Goal: Transaction & Acquisition: Book appointment/travel/reservation

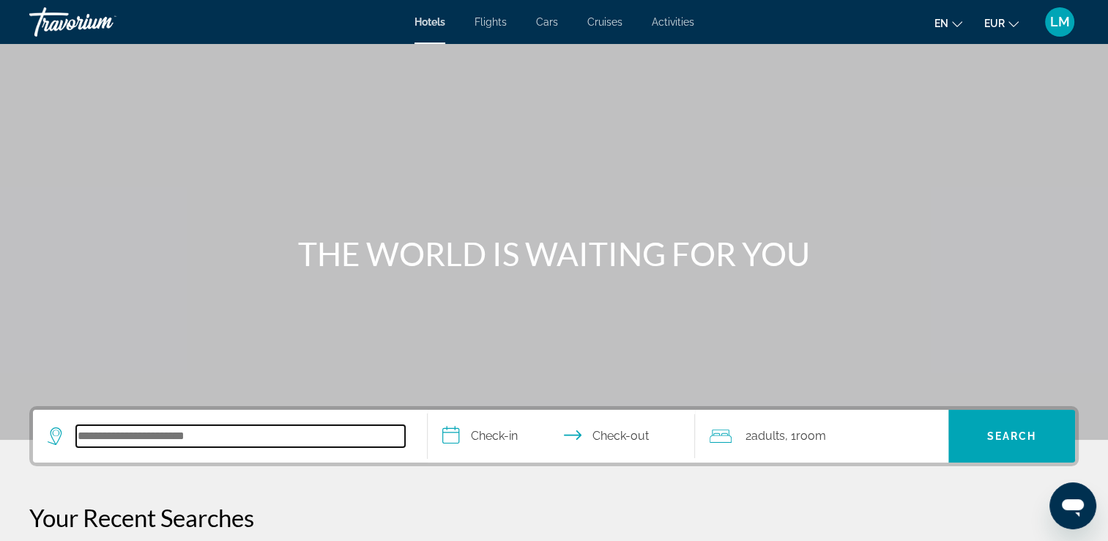
click at [317, 437] on input "Search hotel destination" at bounding box center [240, 436] width 329 height 22
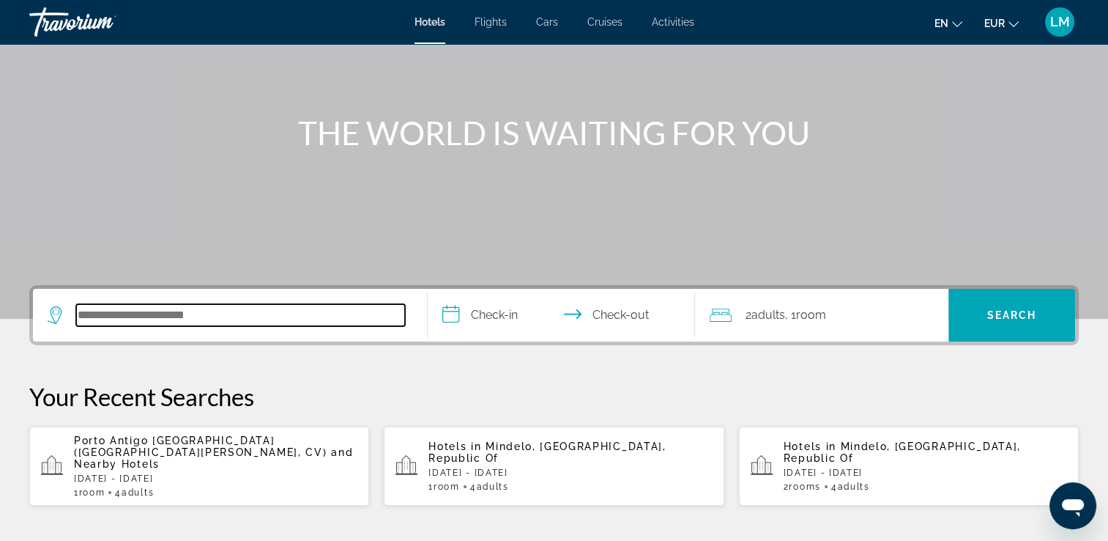
scroll to position [358, 0]
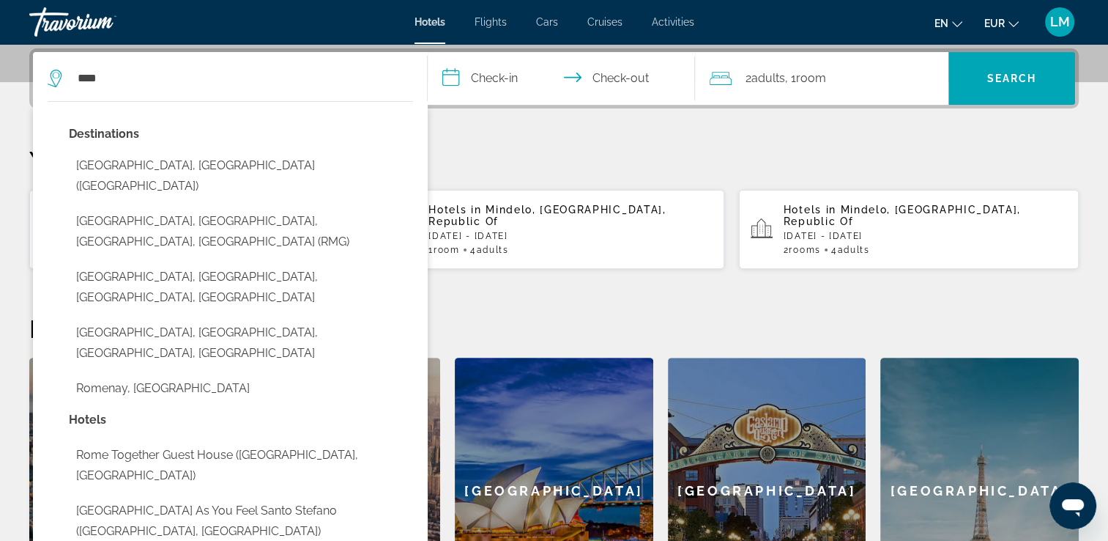
click at [207, 168] on button "[GEOGRAPHIC_DATA], [GEOGRAPHIC_DATA] ([GEOGRAPHIC_DATA])" at bounding box center [241, 176] width 344 height 48
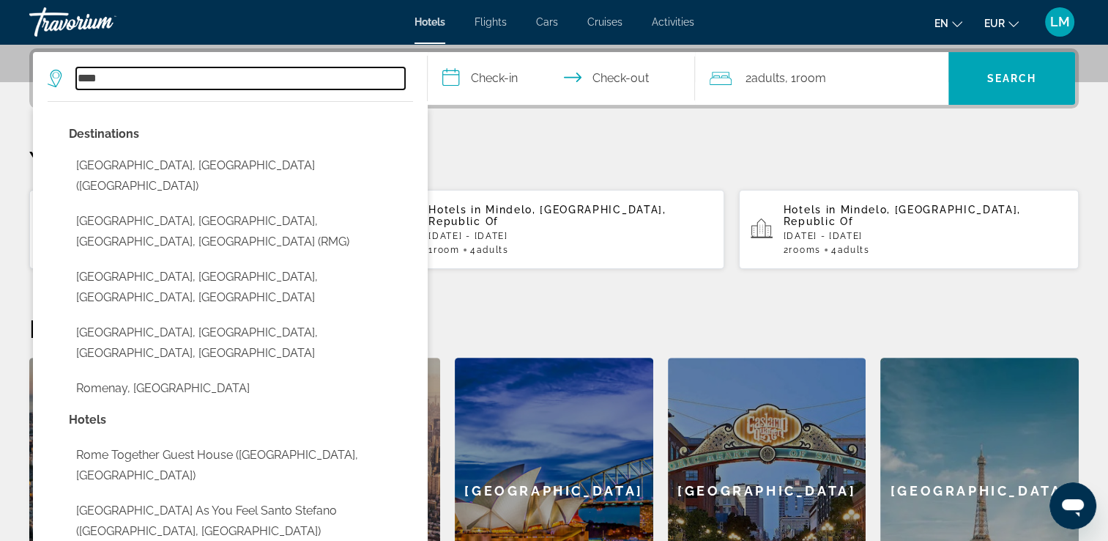
type input "**********"
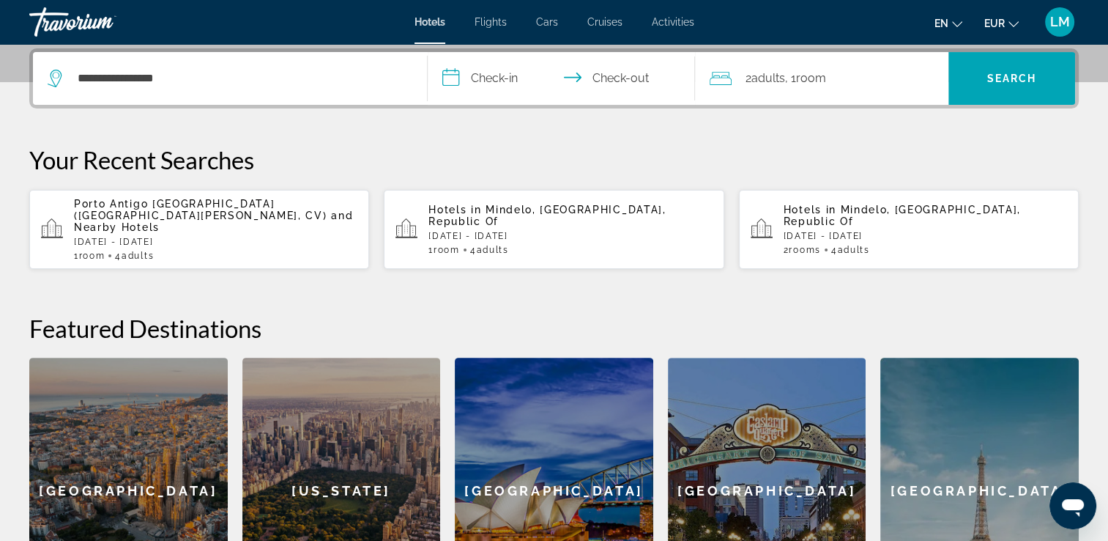
click at [463, 84] on input "**********" at bounding box center [565, 80] width 274 height 57
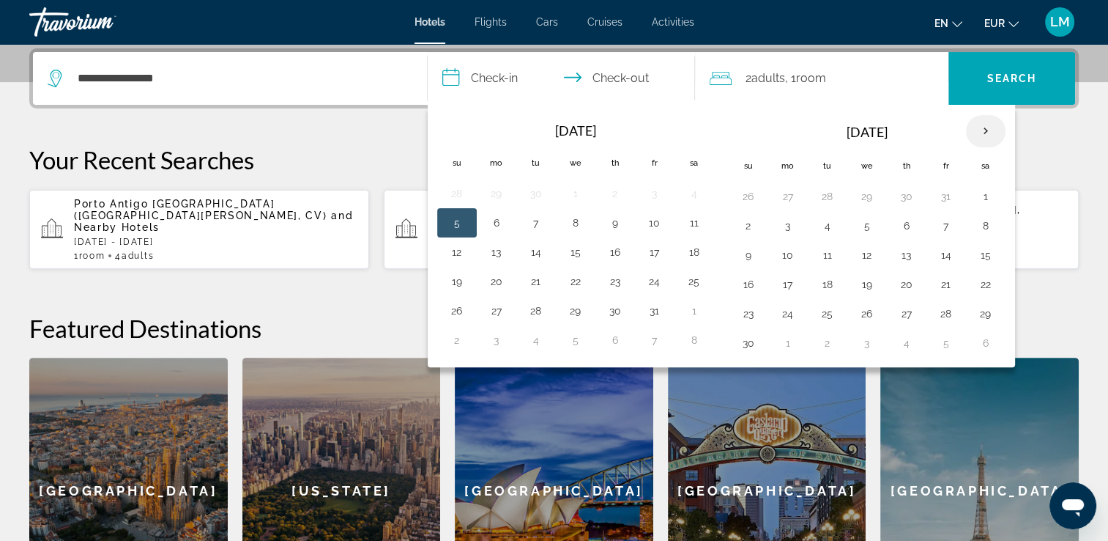
click at [985, 130] on th "Next month" at bounding box center [986, 131] width 40 height 32
click at [980, 284] on button "27" at bounding box center [985, 284] width 23 height 21
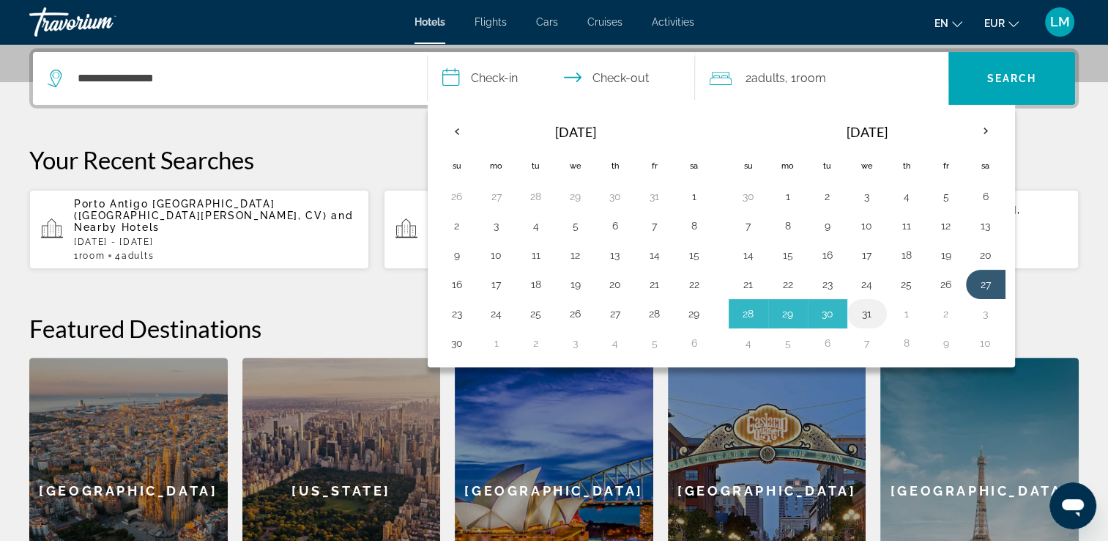
click at [865, 309] on button "31" at bounding box center [867, 313] width 23 height 21
type input "**********"
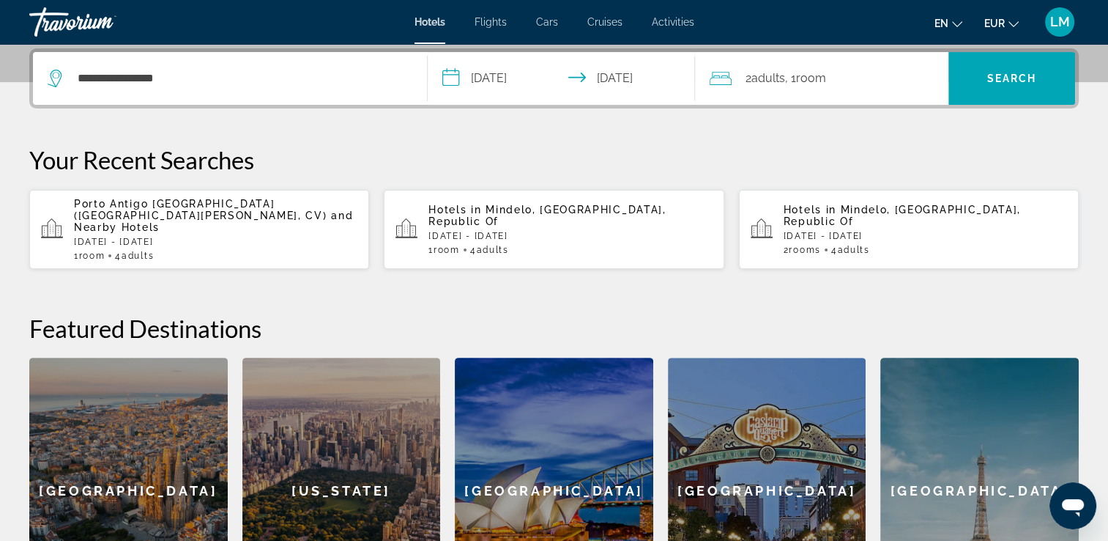
click at [796, 90] on div "2 Adult Adults , 1 Room rooms" at bounding box center [829, 78] width 239 height 53
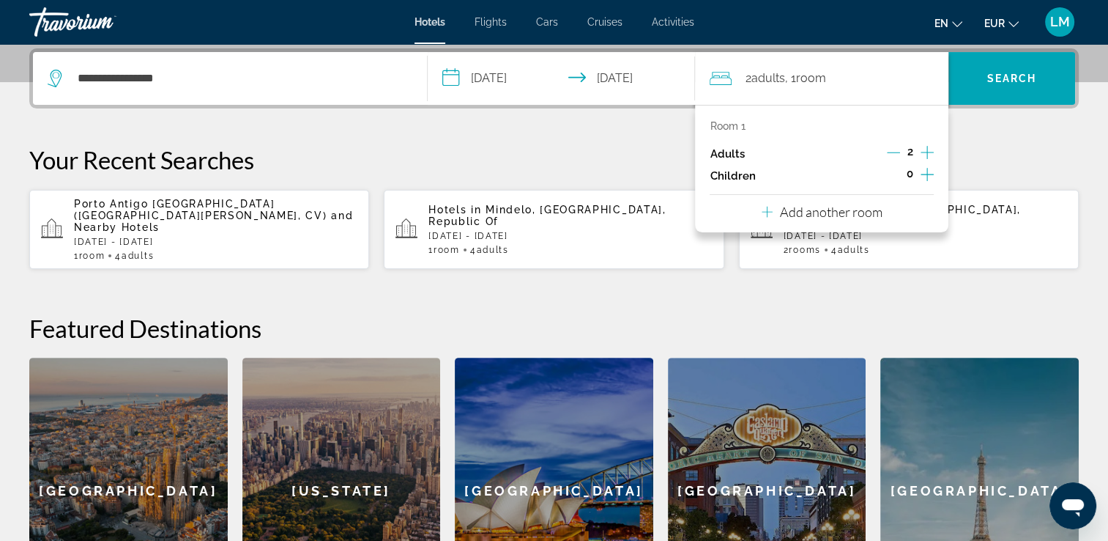
click at [925, 177] on icon "Increment children" at bounding box center [927, 175] width 13 height 18
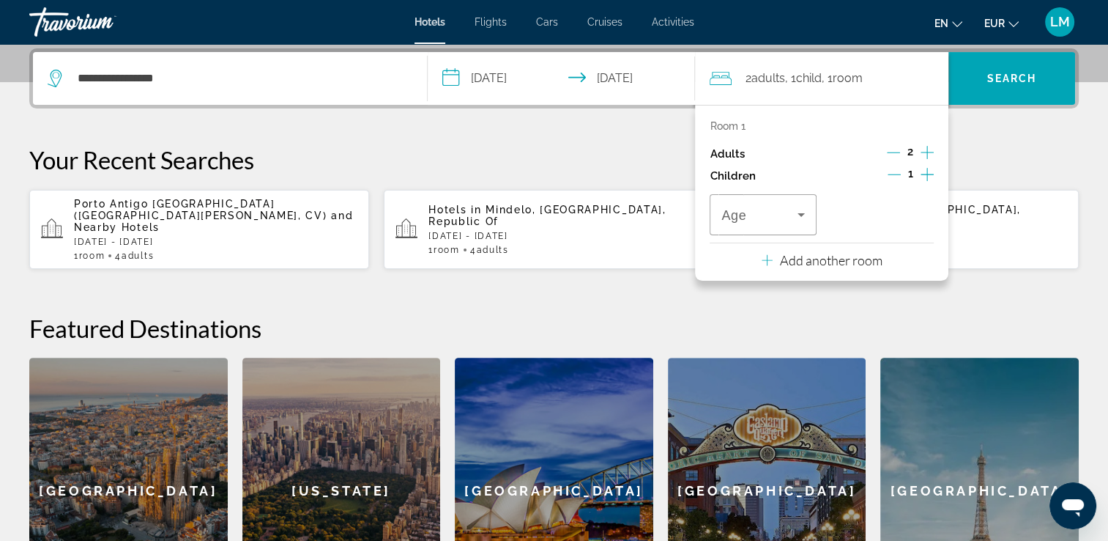
click at [925, 175] on icon "Increment children" at bounding box center [927, 175] width 13 height 18
click at [766, 215] on span "Travelers: 2 adults, 2 children" at bounding box center [759, 215] width 75 height 18
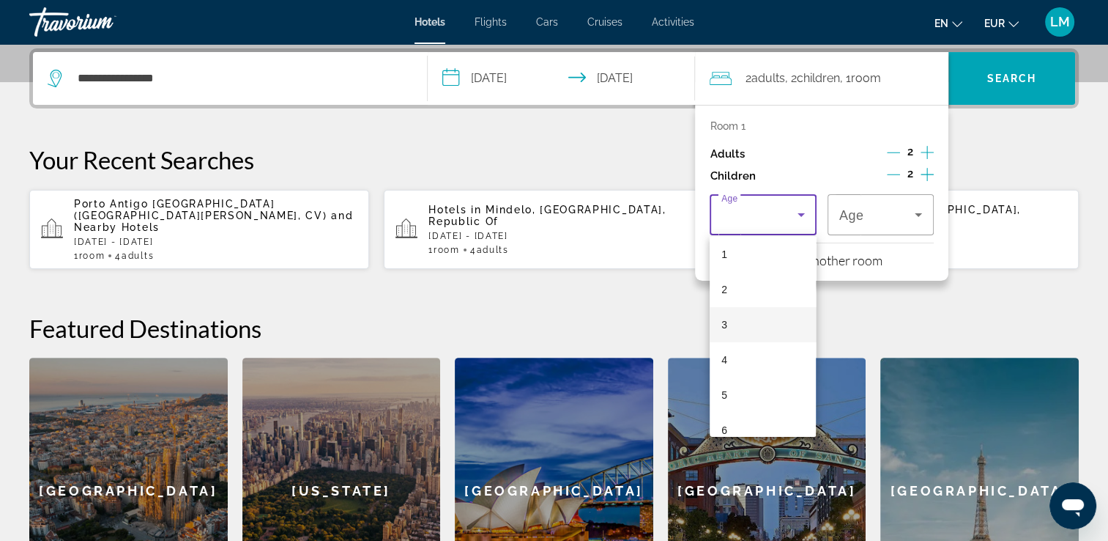
scroll to position [220, 0]
click at [777, 388] on mat-option "10" at bounding box center [763, 390] width 106 height 35
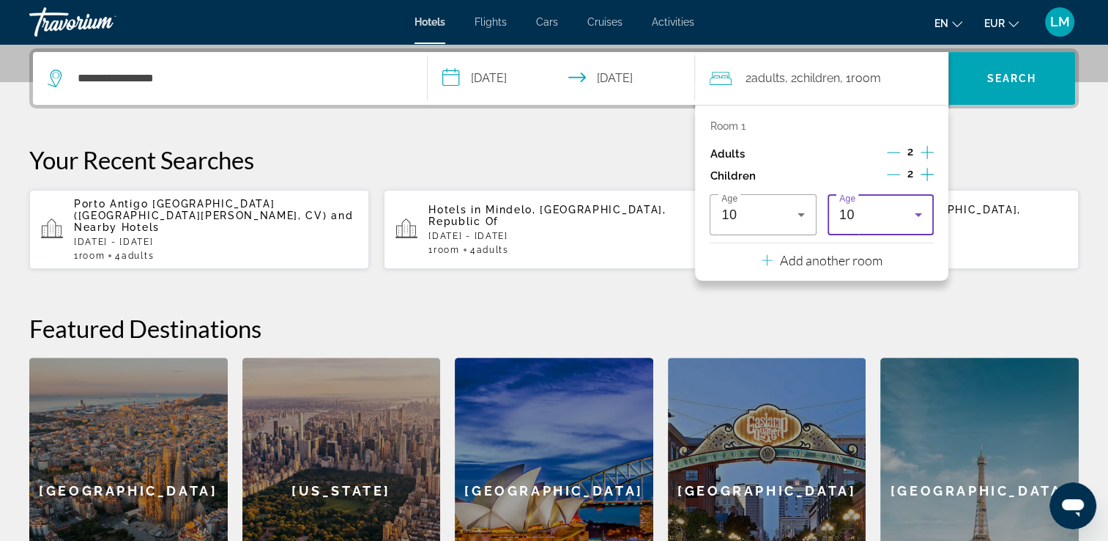
click at [872, 224] on div "10" at bounding box center [881, 214] width 83 height 41
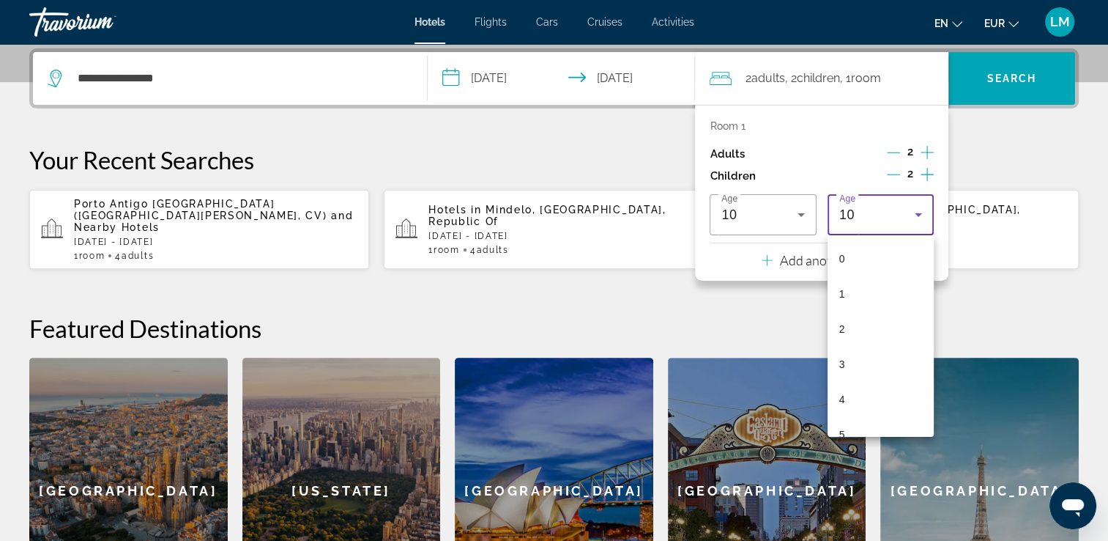
scroll to position [190, 0]
drag, startPoint x: 875, startPoint y: 418, endPoint x: 995, endPoint y: 229, distance: 224.6
click at [875, 418] on mat-option "10" at bounding box center [881, 419] width 106 height 35
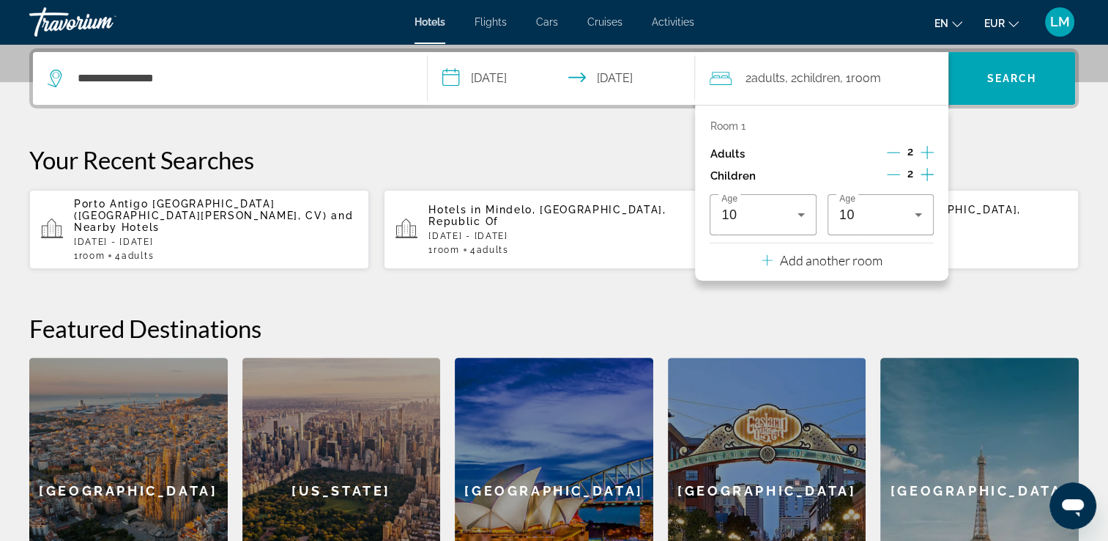
click at [1023, 127] on div "**********" at bounding box center [554, 336] width 1108 height 576
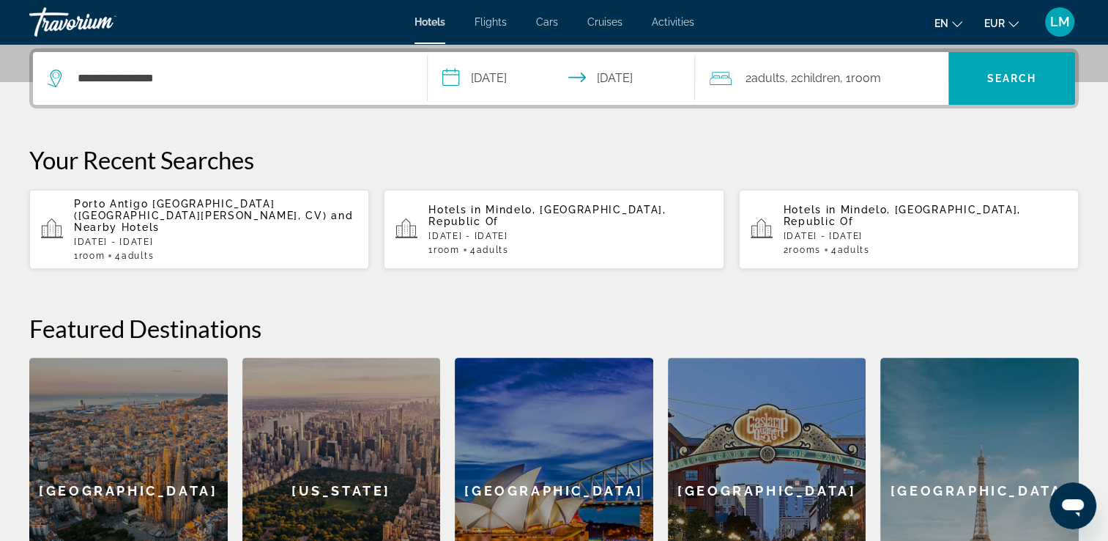
click at [895, 99] on div "2 Adult Adults , 2 Child Children , 1 Room rooms" at bounding box center [829, 78] width 239 height 53
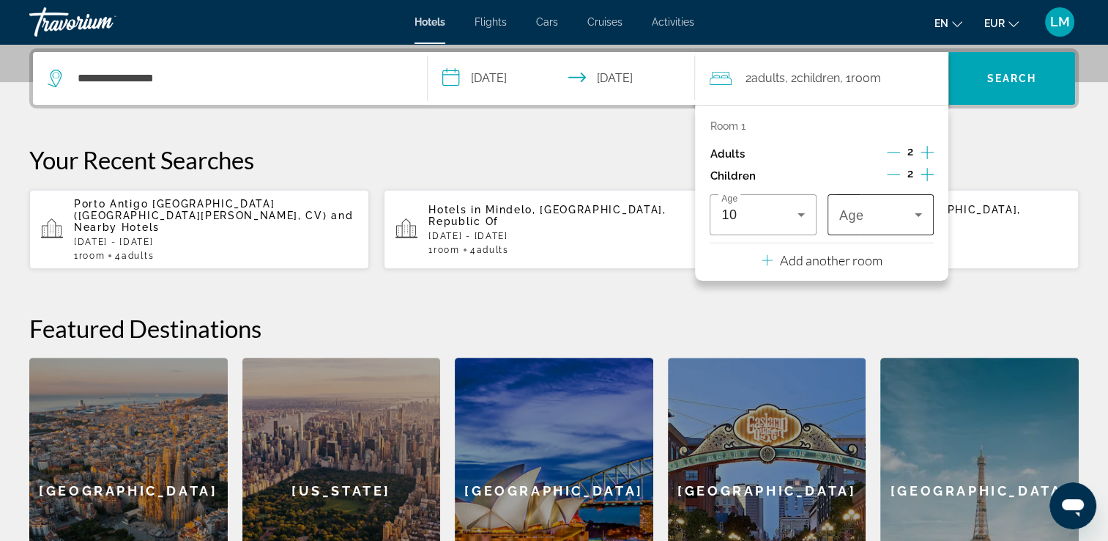
click at [907, 218] on span "Travelers: 2 adults, 2 children" at bounding box center [877, 215] width 75 height 18
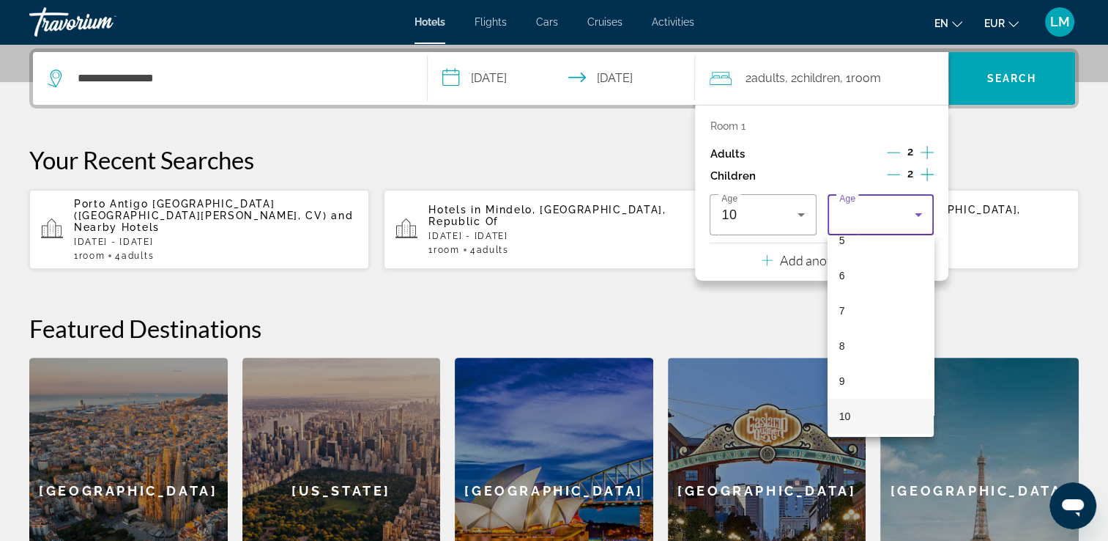
scroll to position [220, 0]
click at [876, 388] on mat-option "10" at bounding box center [881, 390] width 106 height 35
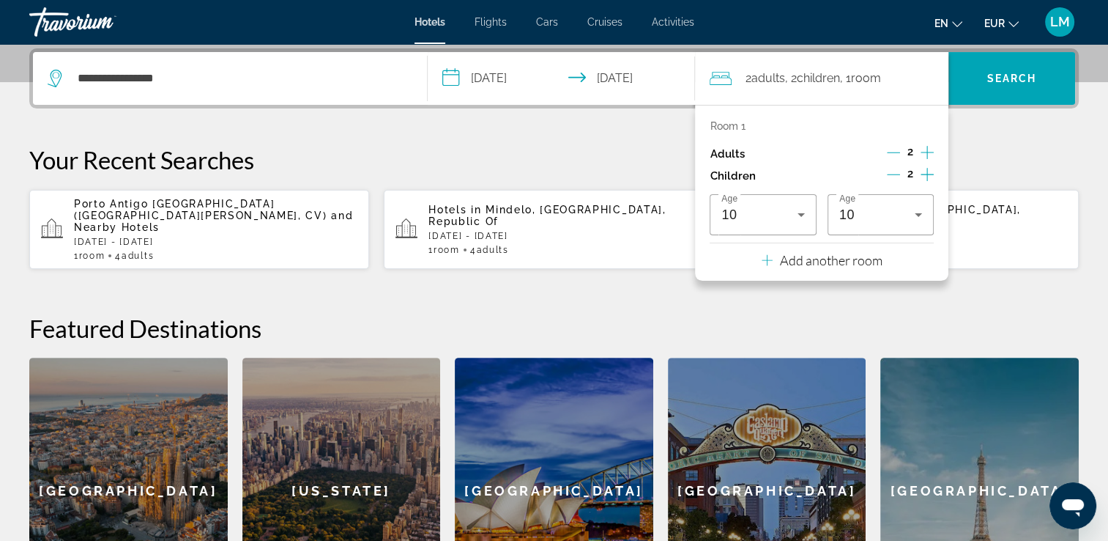
click at [1002, 155] on p "Your Recent Searches" at bounding box center [554, 159] width 1050 height 29
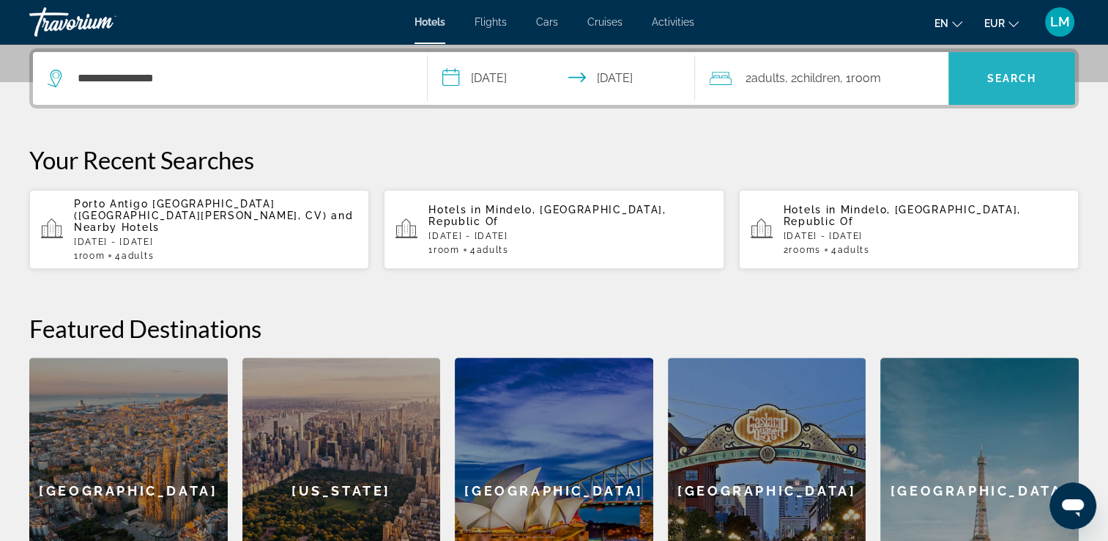
click at [1009, 97] on span "Search" at bounding box center [1012, 78] width 127 height 53
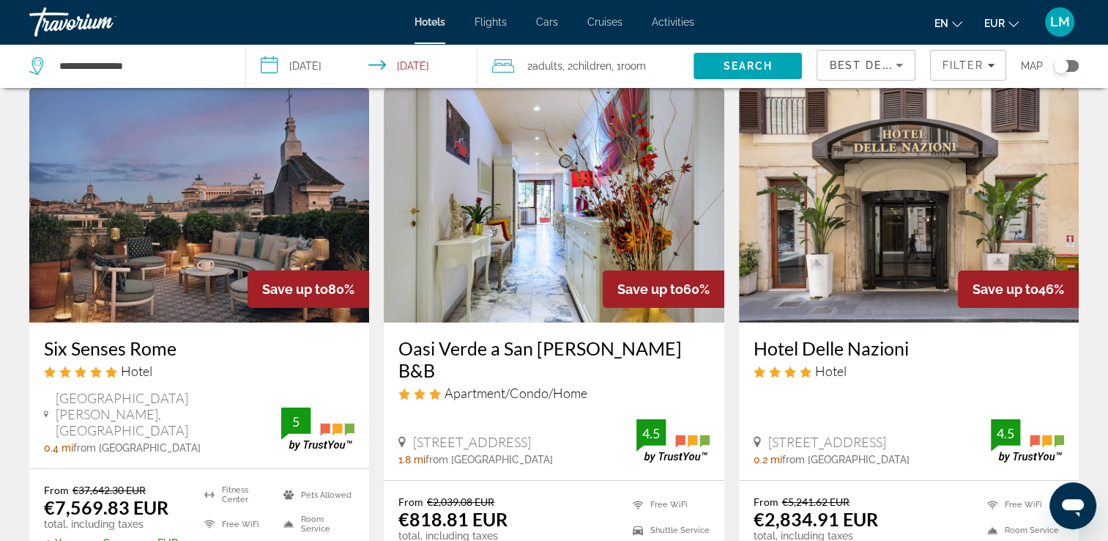
scroll to position [73, 0]
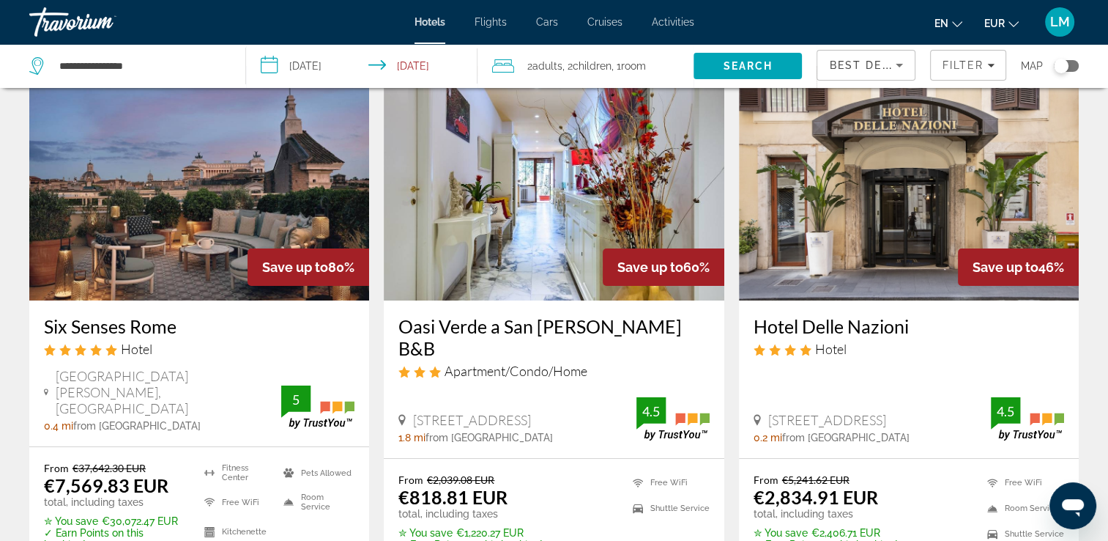
click at [1067, 67] on div "Toggle map" at bounding box center [1061, 66] width 15 height 15
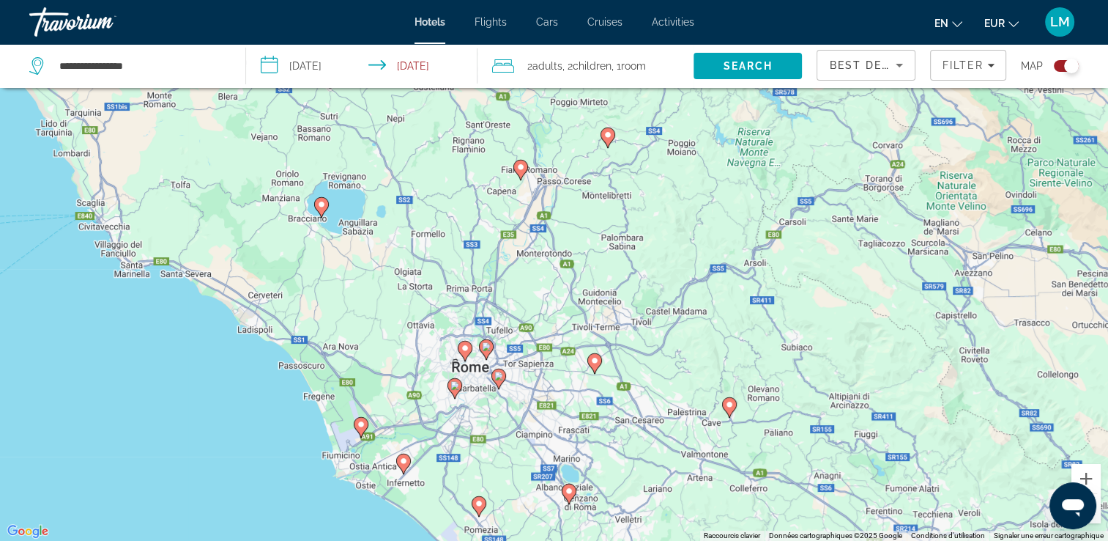
drag, startPoint x: 694, startPoint y: 204, endPoint x: 654, endPoint y: 256, distance: 65.4
click at [654, 256] on div "Pour activer le glissement avec le clavier, appuyez sur Alt+Entrée. Une fois ce…" at bounding box center [554, 270] width 1108 height 541
click at [1062, 64] on div "Toggle map" at bounding box center [1066, 66] width 25 height 12
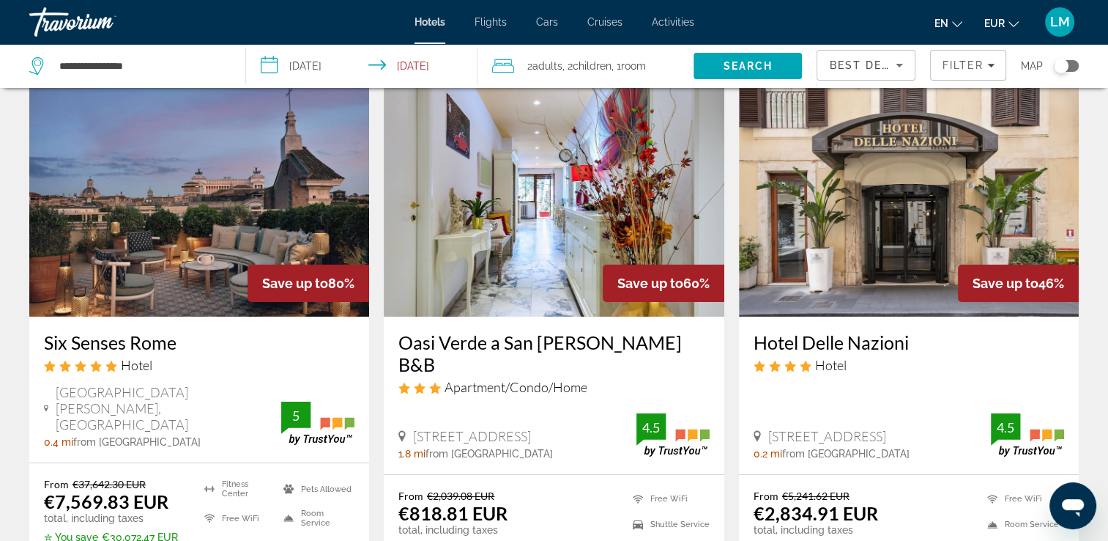
scroll to position [73, 0]
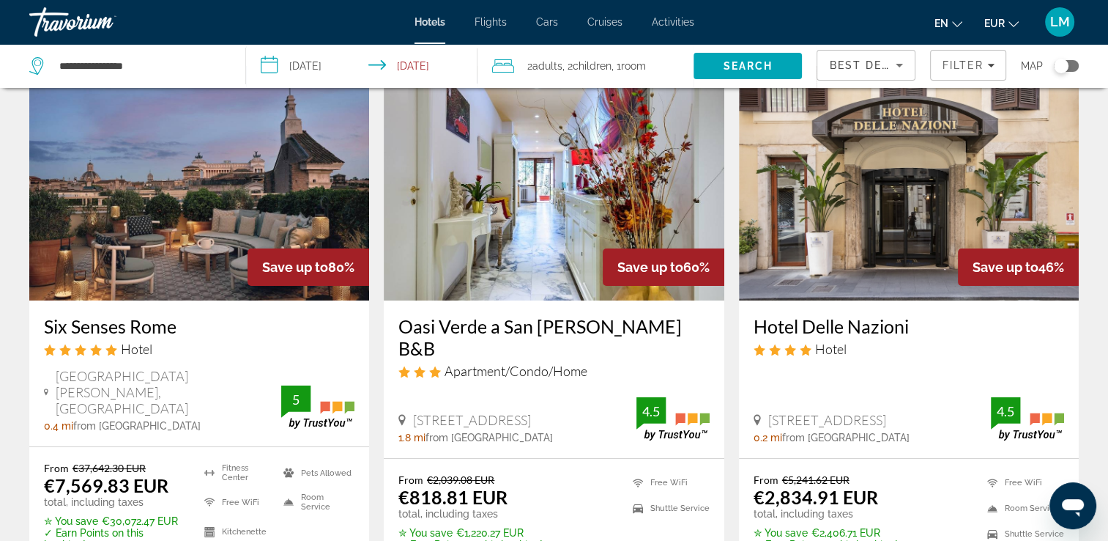
click at [856, 75] on div "Best Deals" at bounding box center [866, 71] width 74 height 41
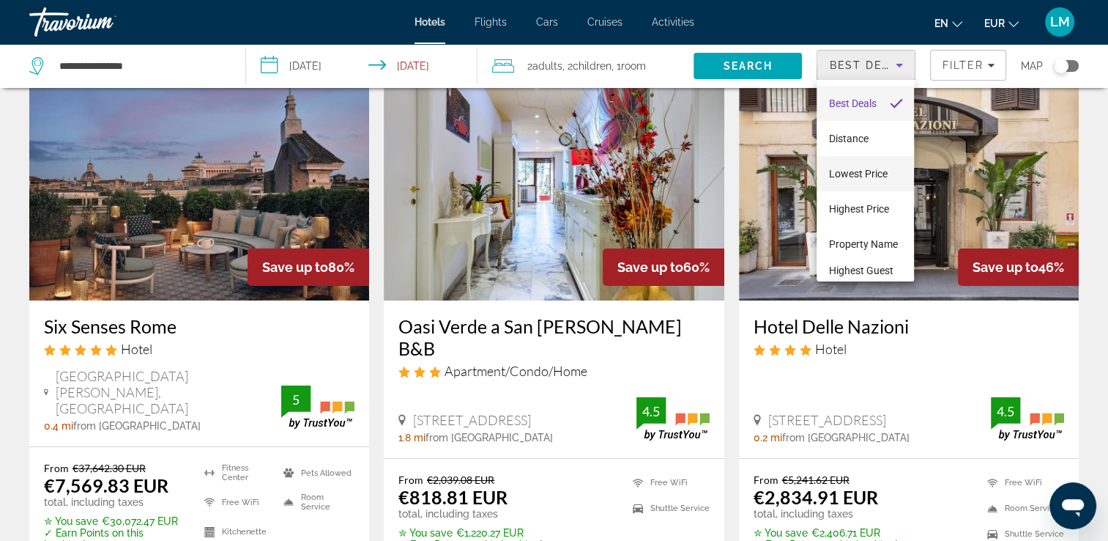
click at [871, 171] on span "Lowest Price" at bounding box center [858, 174] width 59 height 12
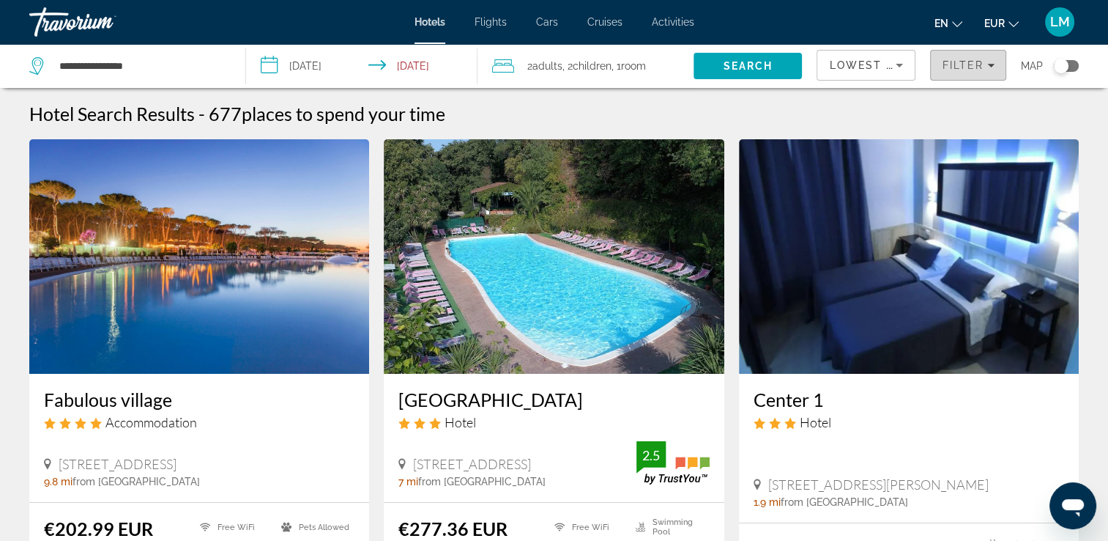
click at [952, 63] on span "Filter" at bounding box center [963, 65] width 42 height 12
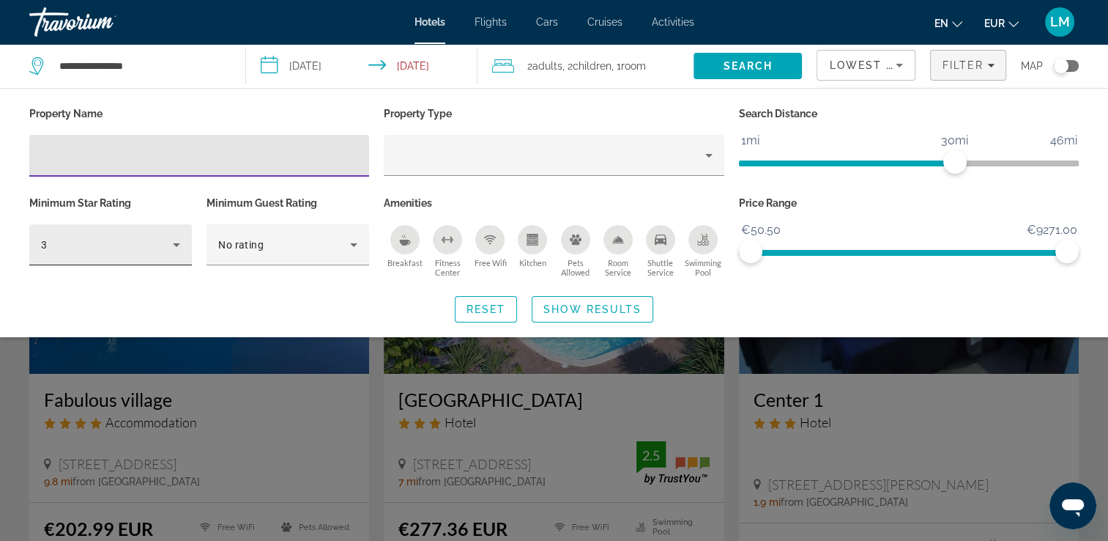
click at [79, 244] on div "3" at bounding box center [107, 245] width 132 height 18
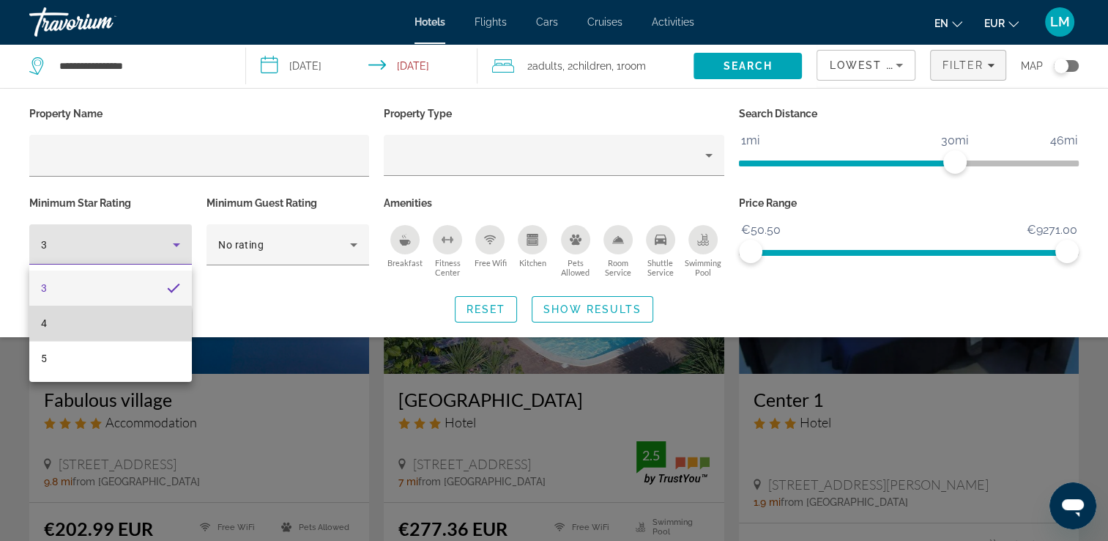
click at [91, 324] on mat-option "4" at bounding box center [110, 322] width 163 height 35
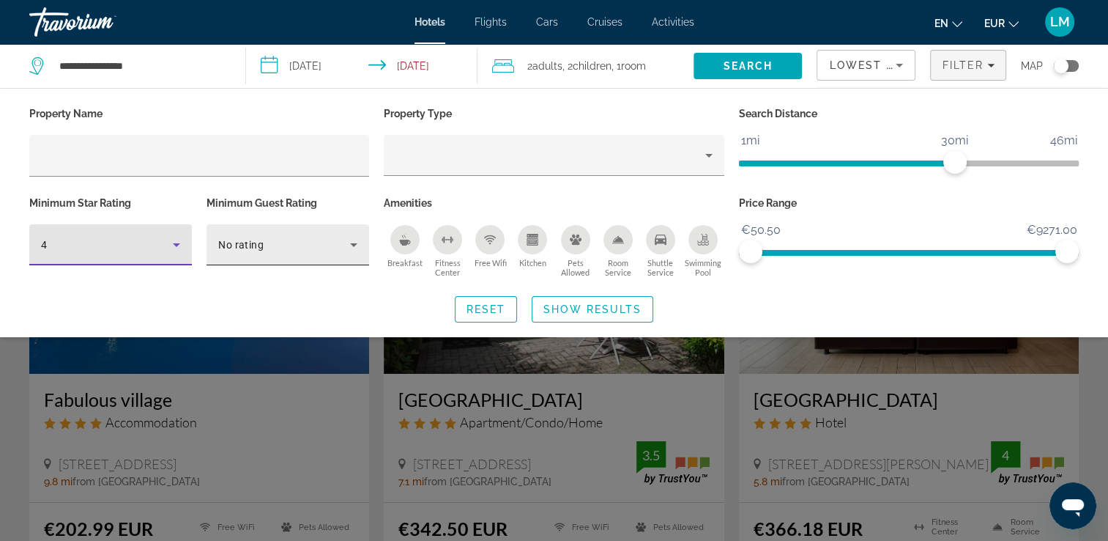
click at [254, 246] on span "No rating" at bounding box center [240, 245] width 45 height 12
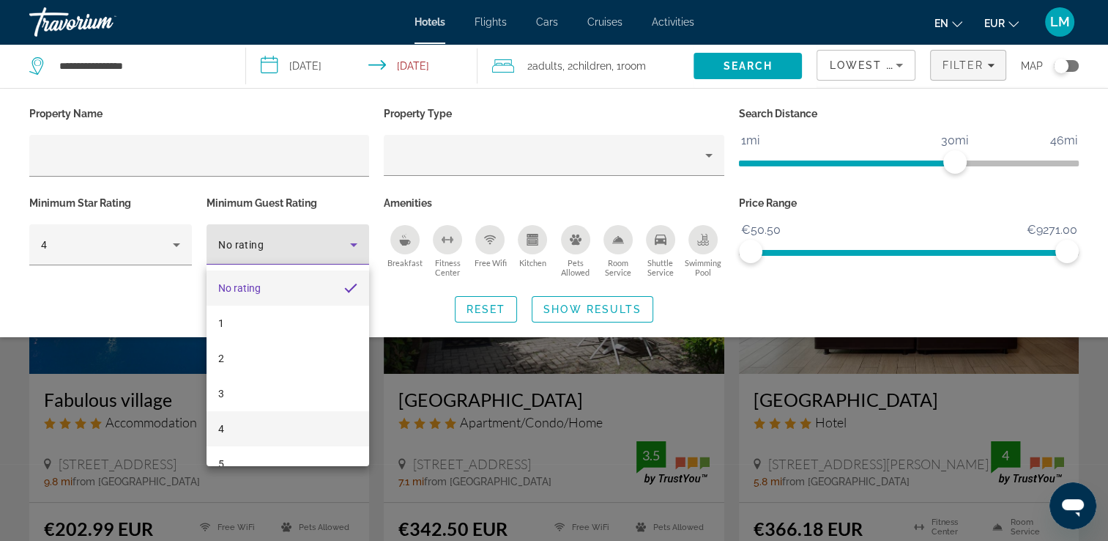
click at [284, 432] on mat-option "4" at bounding box center [288, 428] width 163 height 35
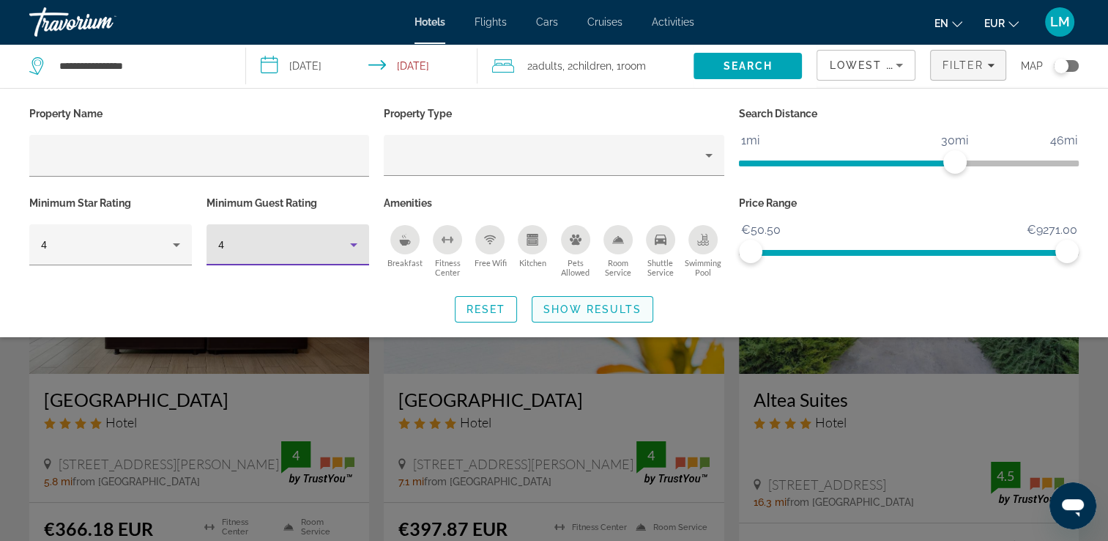
click at [586, 306] on span "Show Results" at bounding box center [593, 309] width 98 height 12
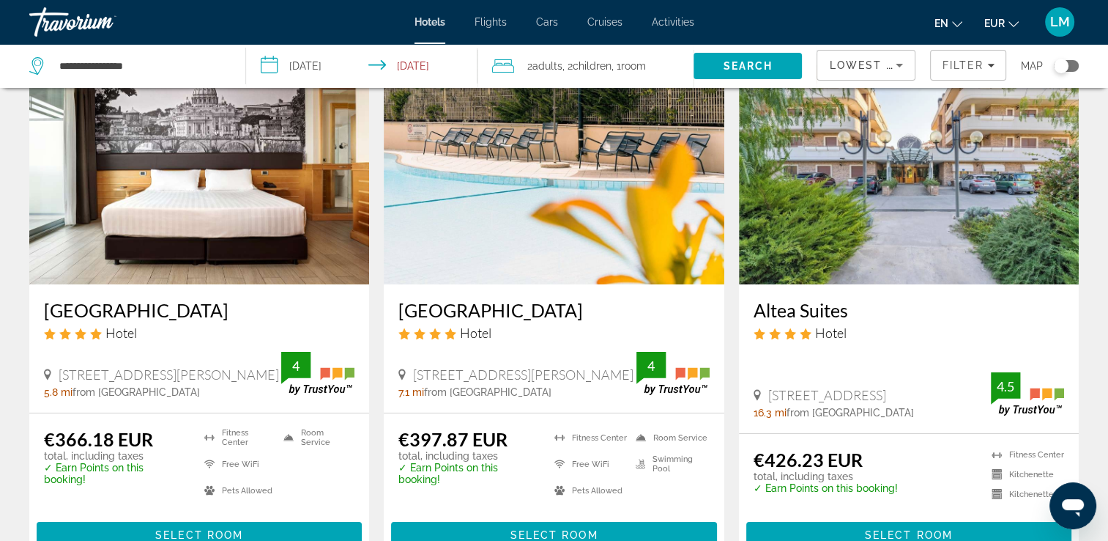
scroll to position [73, 0]
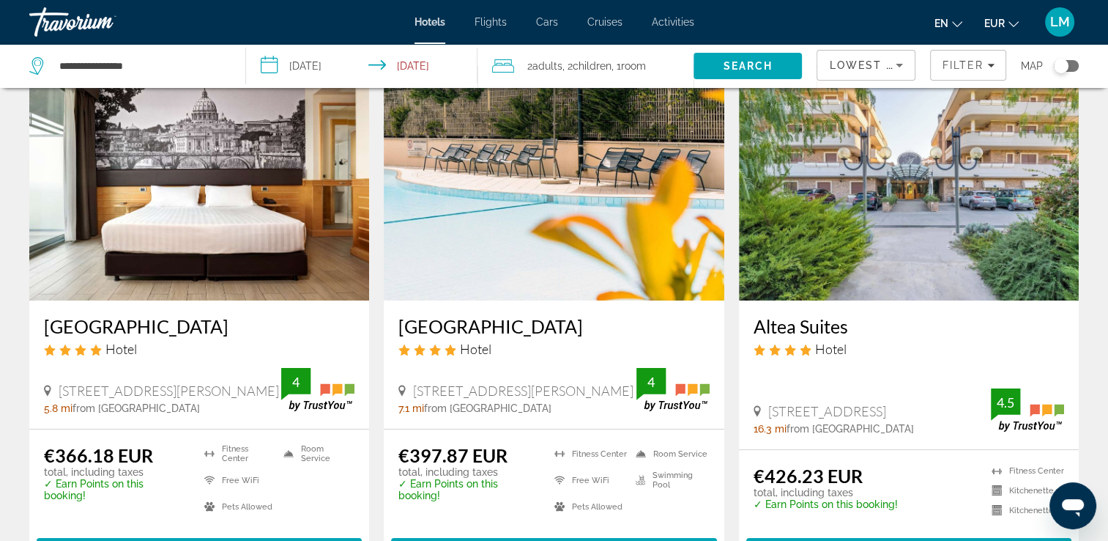
drag, startPoint x: 41, startPoint y: 321, endPoint x: 234, endPoint y: 324, distance: 192.7
click at [234, 324] on div "[GEOGRAPHIC_DATA] Hotel [STREET_ADDRESS][PERSON_NAME], [GEOGRAPHIC_DATA] 5.8 mi…" at bounding box center [199, 364] width 340 height 128
drag, startPoint x: 234, startPoint y: 324, endPoint x: 205, endPoint y: 322, distance: 28.7
copy h3 "[GEOGRAPHIC_DATA]"
click at [377, 330] on app-hotels-search-item "[GEOGRAPHIC_DATA] Hotel Via [PERSON_NAME] 291, [GEOGRAPHIC_DATA] 7.1 mi from [G…" at bounding box center [554, 322] width 355 height 513
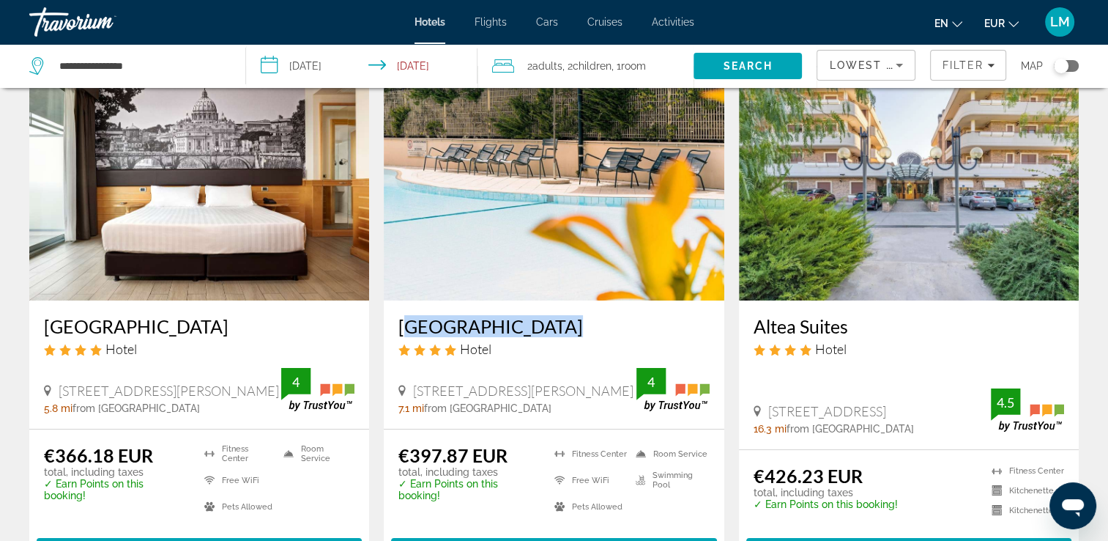
drag, startPoint x: 428, startPoint y: 322, endPoint x: 543, endPoint y: 330, distance: 115.3
click at [543, 330] on div "[GEOGRAPHIC_DATA] Hotel [STREET_ADDRESS][GEOGRAPHIC_DATA][PERSON_NAME] 7.1 mi f…" at bounding box center [554, 364] width 340 height 128
drag, startPoint x: 543, startPoint y: 330, endPoint x: 527, endPoint y: 328, distance: 15.5
copy h3 "[GEOGRAPHIC_DATA]"
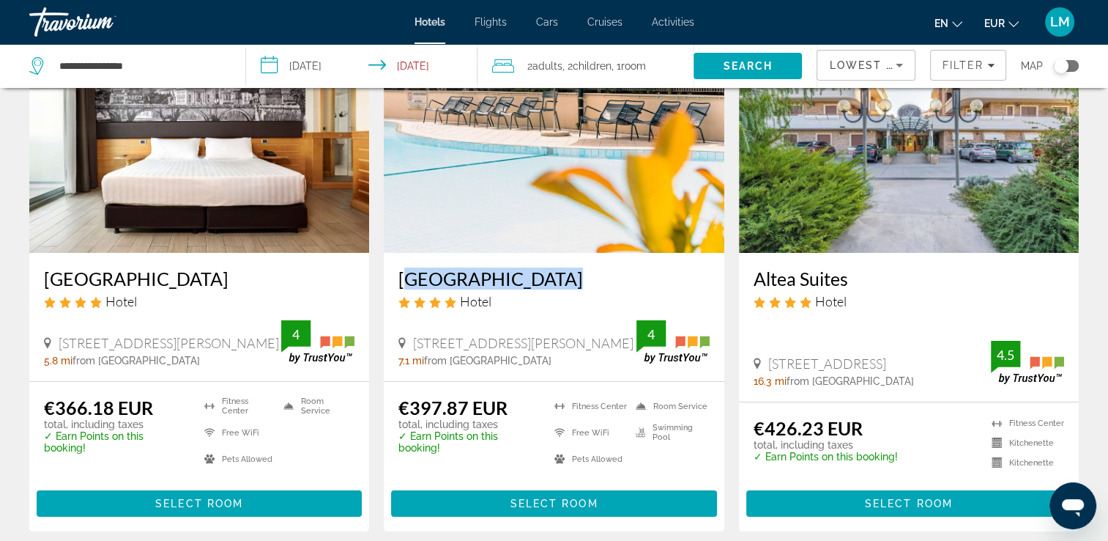
scroll to position [147, 0]
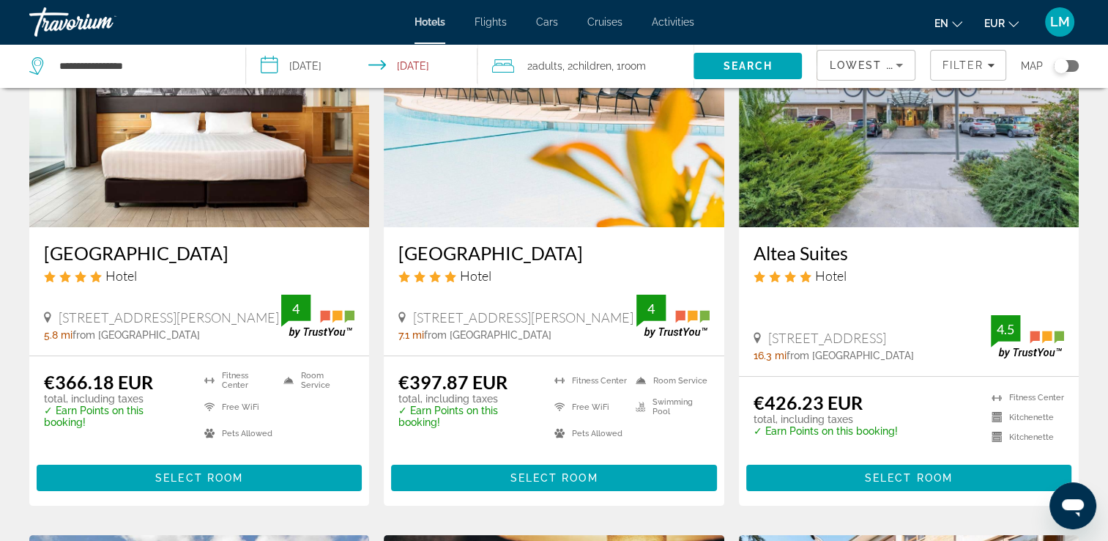
click at [735, 248] on app-hotels-search-item "Altea Suites Hotel [GEOGRAPHIC_DATA], 91, [GEOGRAPHIC_DATA] 16.3 mi from [GEOGR…" at bounding box center [909, 249] width 355 height 513
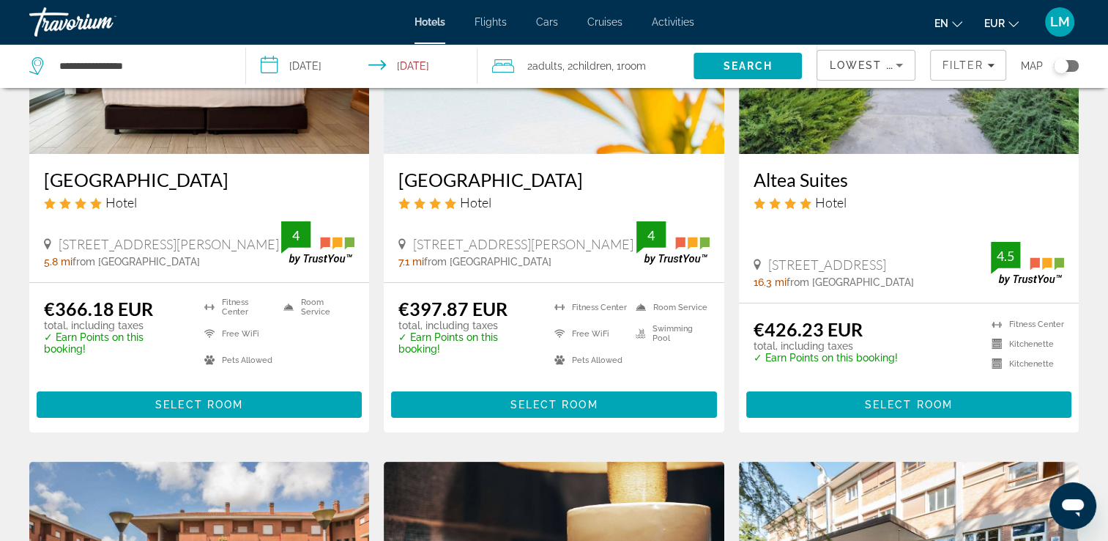
drag, startPoint x: 761, startPoint y: 171, endPoint x: 852, endPoint y: 182, distance: 91.5
click at [852, 182] on div "Altea Suites Hotel [STREET_ADDRESS] 16.3 mi from [GEOGRAPHIC_DATA] from hotel 4…" at bounding box center [909, 228] width 340 height 149
drag, startPoint x: 852, startPoint y: 182, endPoint x: 839, endPoint y: 175, distance: 15.1
copy h3 "Altea Suites"
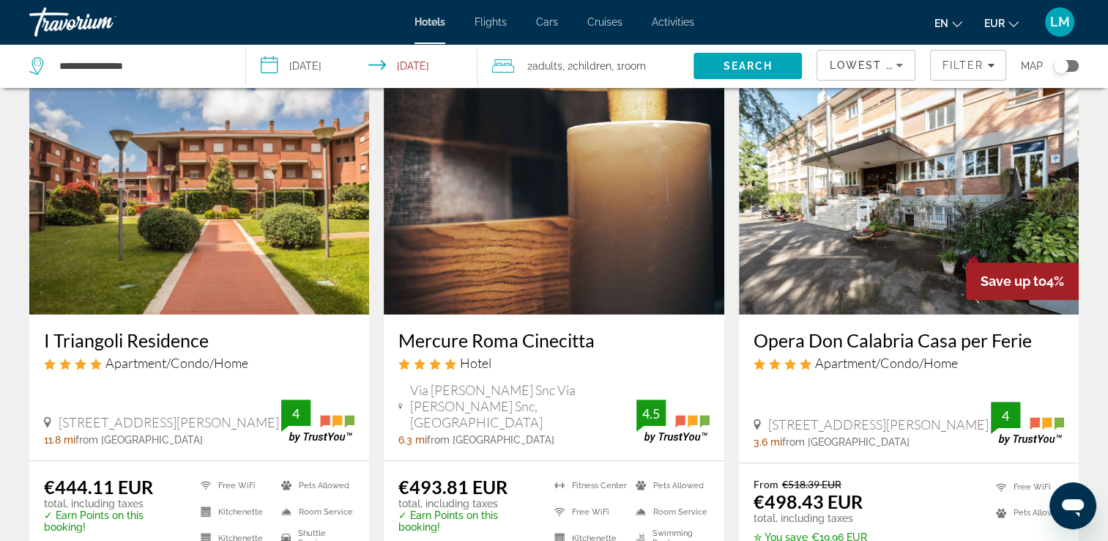
scroll to position [586, 0]
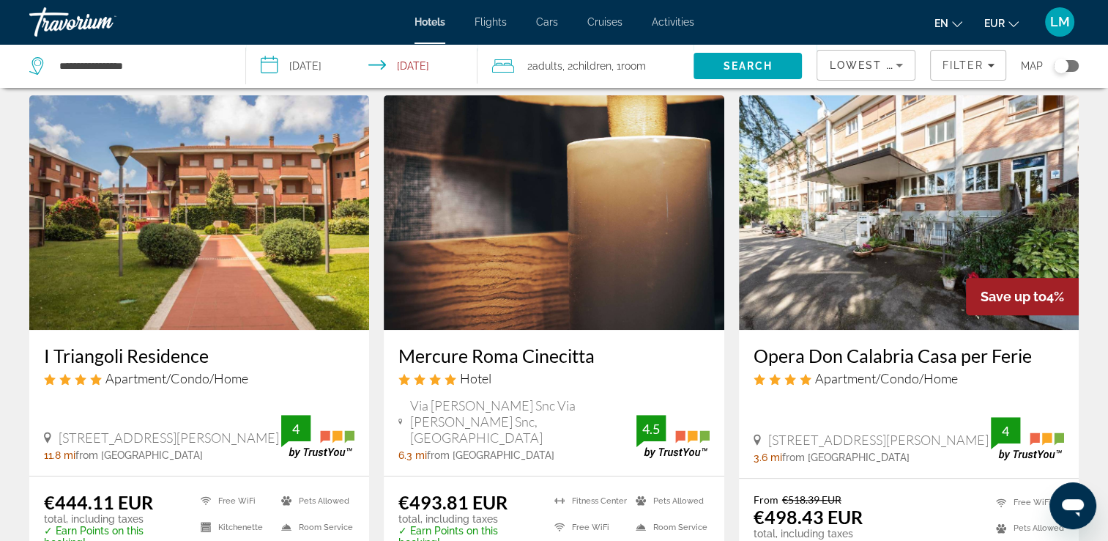
drag, startPoint x: 37, startPoint y: 352, endPoint x: 226, endPoint y: 361, distance: 189.2
click at [226, 361] on div "I Triangoli Residence Apartment/Condo/Home [GEOGRAPHIC_DATA][PERSON_NAME], [GEO…" at bounding box center [199, 403] width 340 height 146
drag, startPoint x: 226, startPoint y: 361, endPoint x: 183, endPoint y: 359, distance: 42.5
copy h3 "I Triangoli Residence"
click at [732, 347] on app-hotels-search-item "Save up to 4% Opera Don Calabria Casa per Ferie Apartment/Condo/Home [GEOGRAPHI…" at bounding box center [909, 360] width 355 height 530
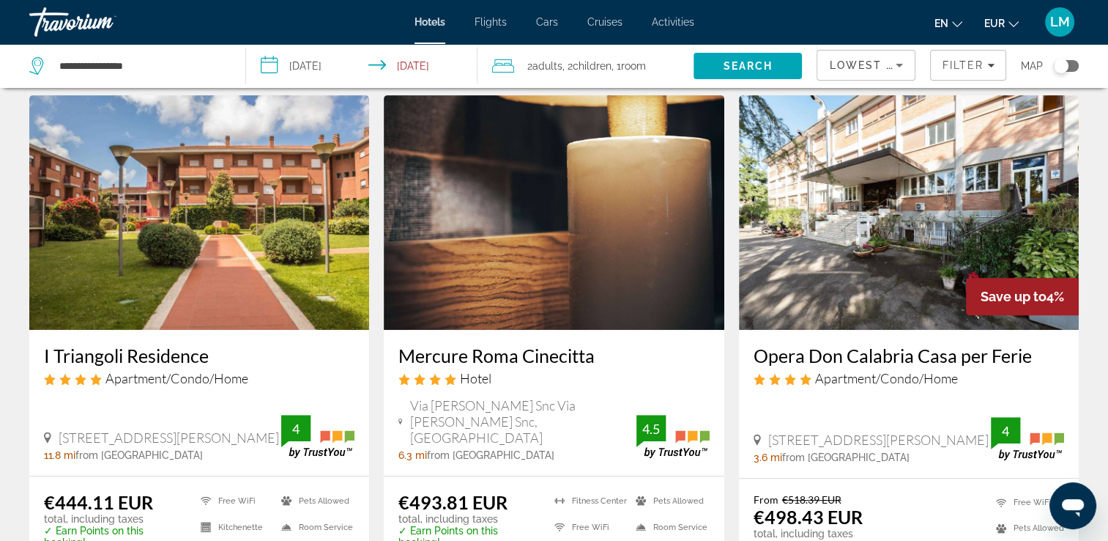
scroll to position [659, 0]
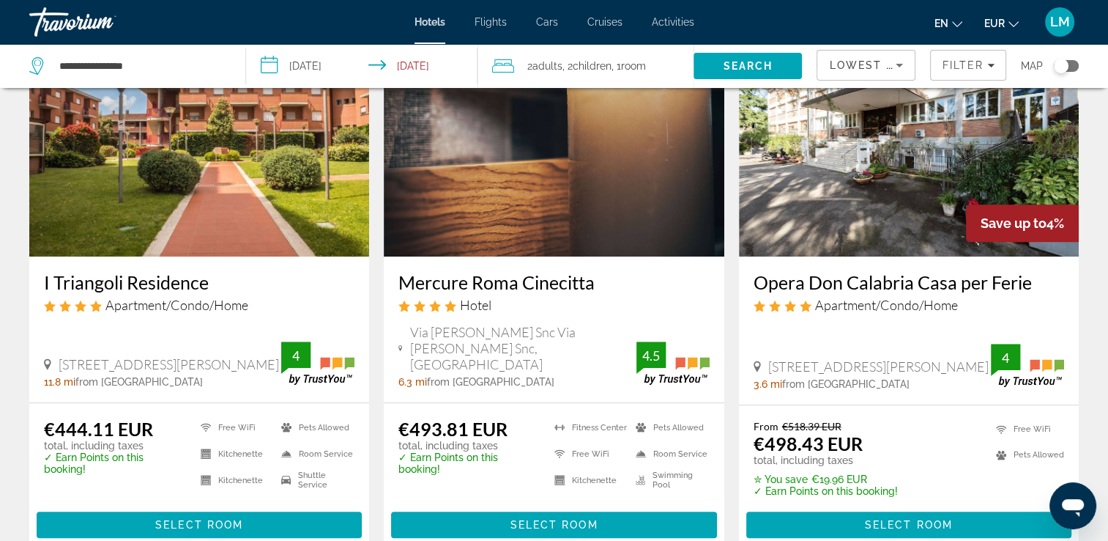
drag, startPoint x: 747, startPoint y: 280, endPoint x: 1037, endPoint y: 286, distance: 290.2
click at [1037, 286] on div "Opera Don Calabria Casa per Ferie Apartment/Condo/Home [STREET_ADDRESS][PERSON_…" at bounding box center [909, 330] width 340 height 148
drag, startPoint x: 1037, startPoint y: 286, endPoint x: 1012, endPoint y: 287, distance: 25.0
copy h3 "Opera Don Calabria Casa per Ferie"
click at [732, 262] on app-hotels-search-item "Save up to 4% Opera Don Calabria Casa per Ferie Apartment/Condo/Home [GEOGRAPHI…" at bounding box center [909, 287] width 355 height 530
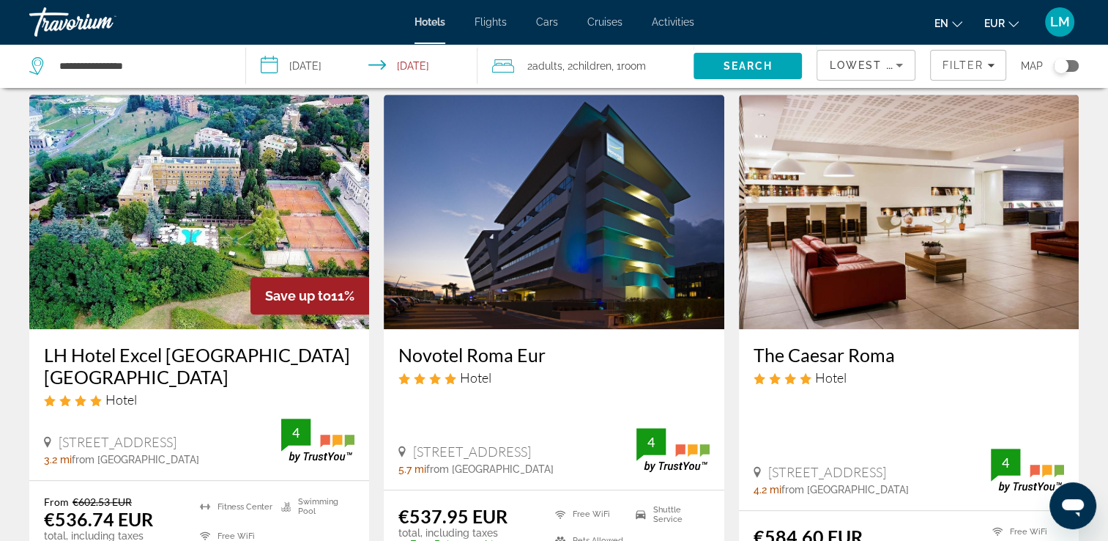
scroll to position [1172, 0]
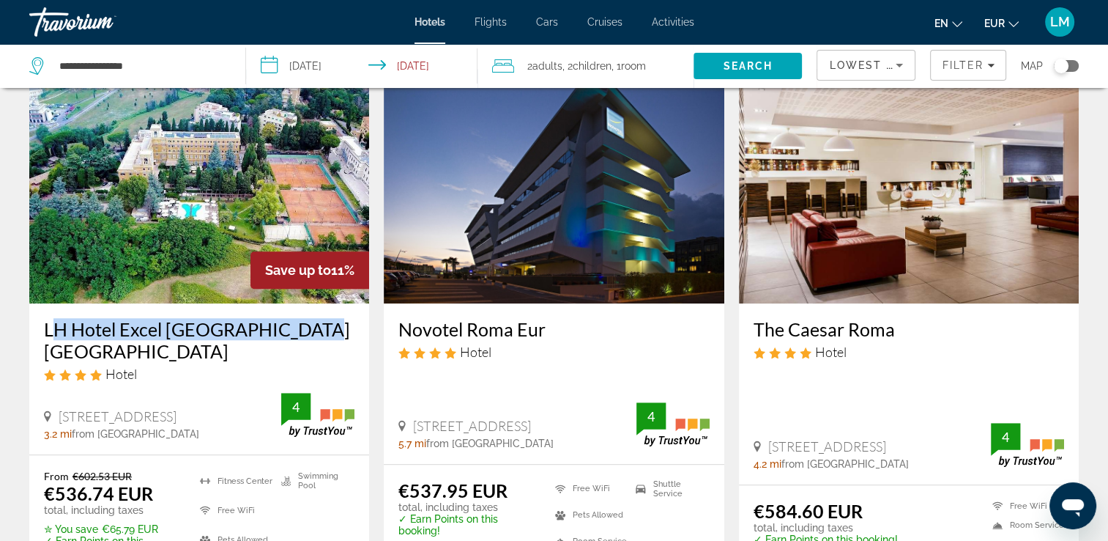
drag, startPoint x: 41, startPoint y: 312, endPoint x: 351, endPoint y: 316, distance: 309.9
click at [351, 316] on div "LH Hotel Excel [GEOGRAPHIC_DATA] [GEOGRAPHIC_DATA] Hotel [STREET_ADDRESS] 3.2 m…" at bounding box center [199, 378] width 340 height 150
drag, startPoint x: 351, startPoint y: 316, endPoint x: 239, endPoint y: 318, distance: 112.1
copy h3 "LH Hotel Excel [GEOGRAPHIC_DATA] [GEOGRAPHIC_DATA]"
